Goal: Check status: Check status

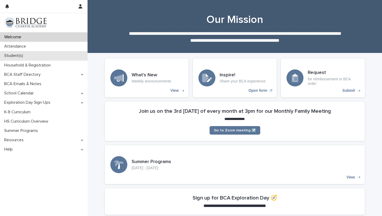
click at [24, 55] on p "Student(s)" at bounding box center [14, 55] width 25 height 5
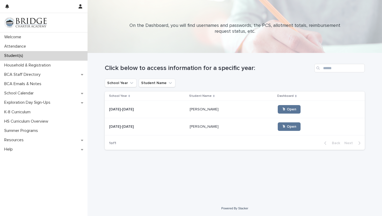
click at [154, 106] on div "[DATE]-[DATE] [DATE]-[DATE]" at bounding box center [147, 109] width 76 height 9
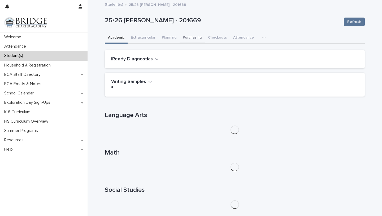
click at [193, 38] on button "Purchasing" at bounding box center [192, 37] width 25 height 11
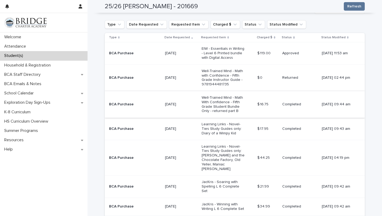
scroll to position [138, 0]
click at [153, 59] on td "BCA Purchase" at bounding box center [134, 54] width 58 height 22
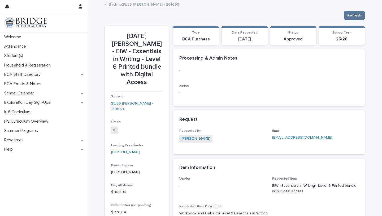
click at [167, 4] on link "Back to 25/26 [PERSON_NAME] - 201669" at bounding box center [144, 4] width 71 height 6
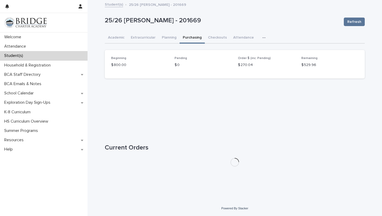
click at [263, 38] on icon "button" at bounding box center [264, 38] width 3 height 4
click at [272, 27] on div "25/26 [PERSON_NAME] - 201669 Refresh" at bounding box center [235, 21] width 260 height 21
